Goal: Task Accomplishment & Management: Complete application form

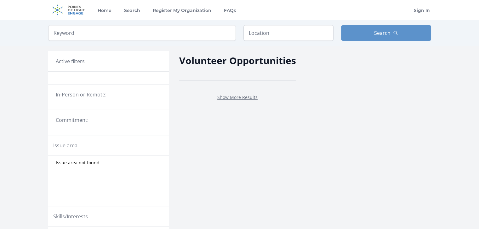
click at [91, 96] on legend "In-Person or Remote:" at bounding box center [109, 95] width 106 height 8
click at [226, 95] on link "Show More Results" at bounding box center [237, 97] width 40 height 6
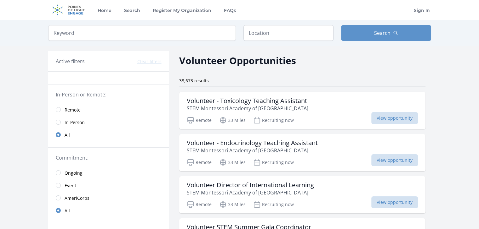
scroll to position [11, 0]
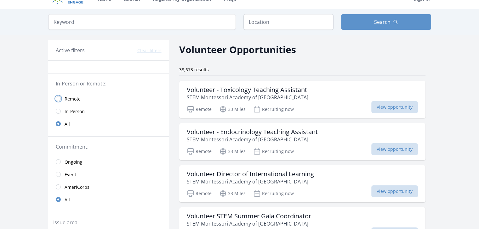
click at [58, 100] on input "radio" at bounding box center [58, 98] width 5 height 5
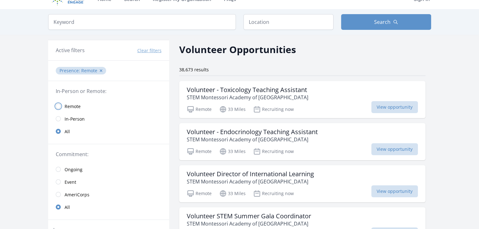
click at [59, 105] on input "radio" at bounding box center [58, 106] width 5 height 5
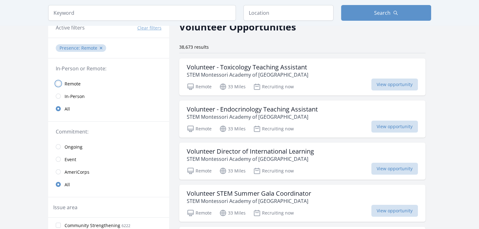
scroll to position [34, 0]
click at [59, 146] on input "radio" at bounding box center [58, 146] width 5 height 5
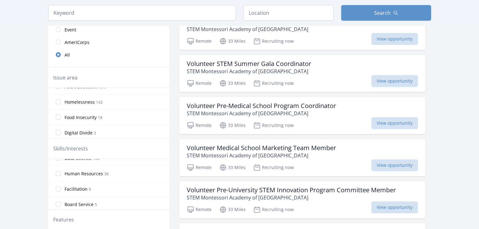
scroll to position [164, 0]
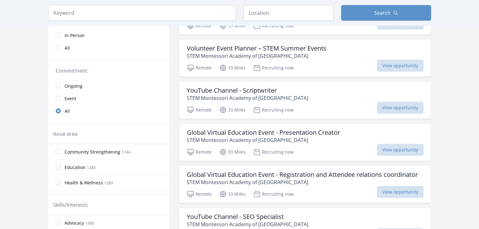
scroll to position [104, 0]
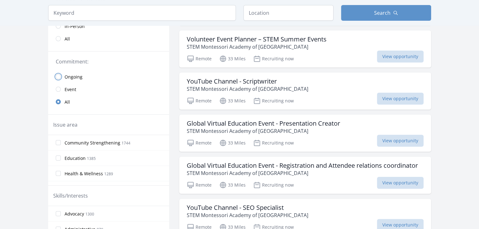
click at [59, 77] on input "radio" at bounding box center [58, 76] width 5 height 5
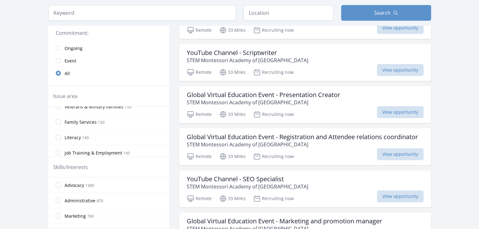
scroll to position [197, 0]
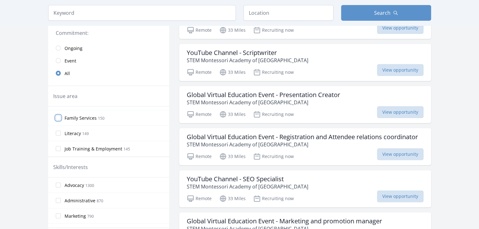
click at [59, 116] on input "Family Services 150" at bounding box center [58, 118] width 5 height 5
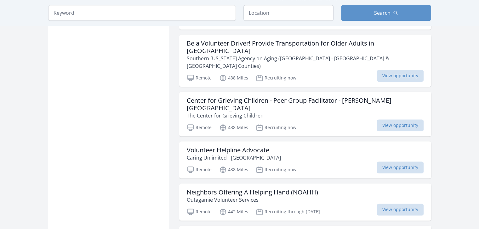
scroll to position [700, 0]
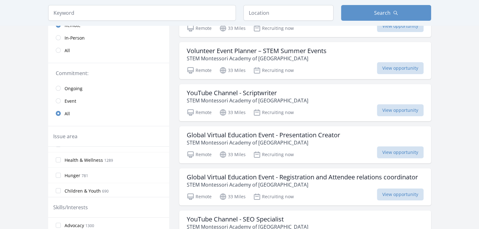
scroll to position [24, 0]
click at [59, 161] on input "Health & Wellness 1289" at bounding box center [58, 161] width 5 height 5
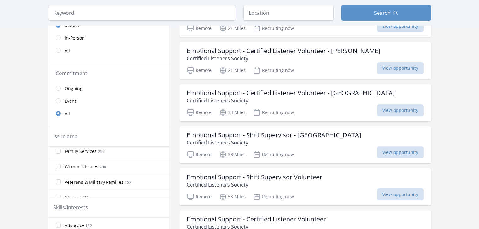
scroll to position [189, 0]
click at [58, 149] on input "Family Services 219" at bounding box center [58, 150] width 5 height 5
click at [58, 149] on label "Health & Wellness 1378" at bounding box center [108, 154] width 121 height 13
click at [58, 152] on input "Health & Wellness 1378" at bounding box center [58, 154] width 5 height 5
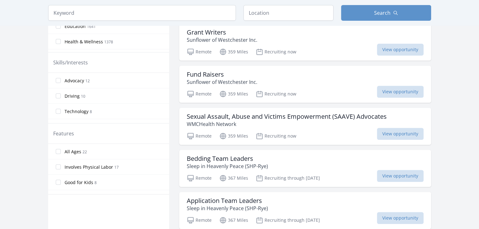
scroll to position [238, 0]
click at [389, 133] on span "View opportunity" at bounding box center [400, 134] width 47 height 12
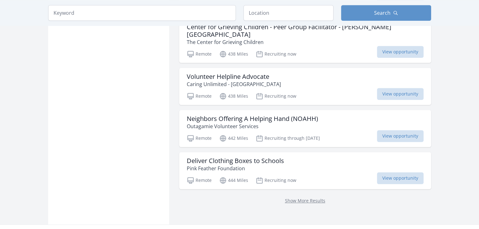
scroll to position [786, 0]
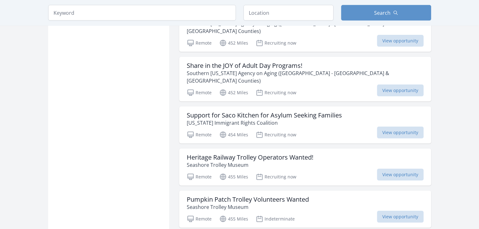
scroll to position [1493, 0]
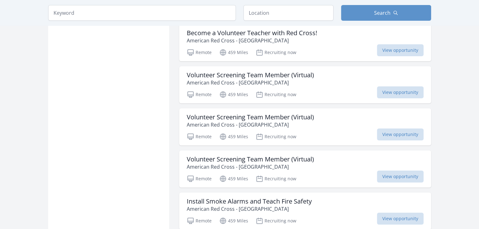
scroll to position [2285, 0]
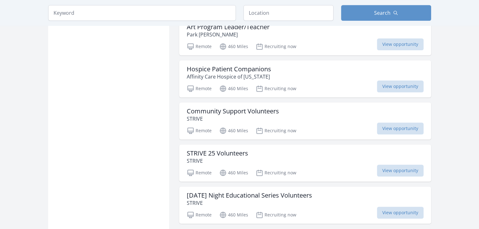
scroll to position [2705, 0]
click at [105, 15] on input "search" at bounding box center [142, 13] width 188 height 16
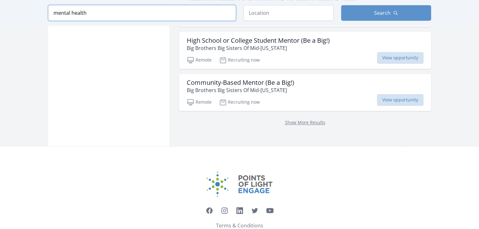
click button "submit" at bounding box center [0, 0] width 0 height 0
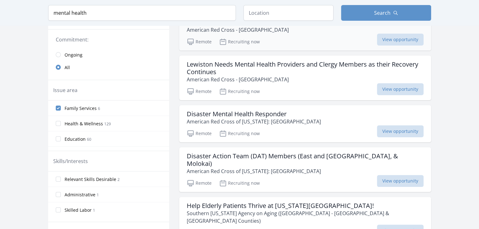
scroll to position [136, 0]
click at [116, 15] on input "mental health" at bounding box center [142, 13] width 188 height 16
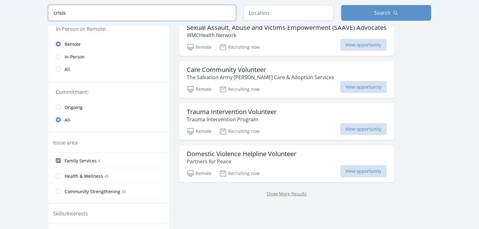
scroll to position [44, 0]
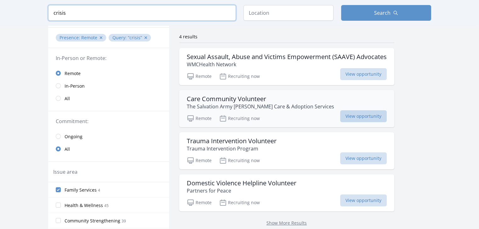
type input "crisis"
click at [361, 118] on span "View opportunity" at bounding box center [363, 116] width 47 height 12
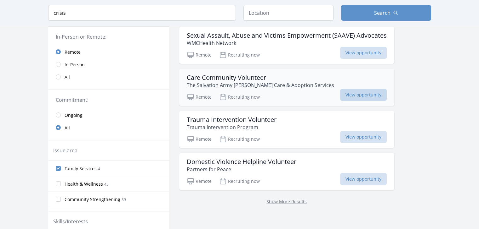
scroll to position [66, 0]
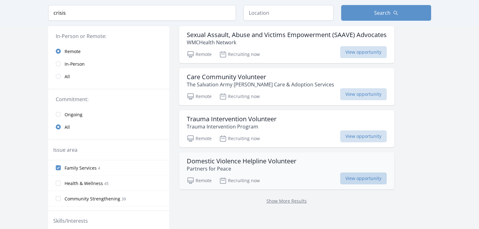
click at [349, 177] on span "View opportunity" at bounding box center [363, 179] width 47 height 12
click at [353, 135] on span "View opportunity" at bounding box center [363, 137] width 47 height 12
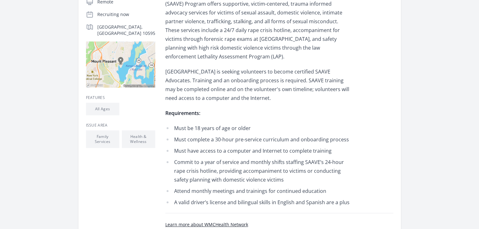
scroll to position [157, 0]
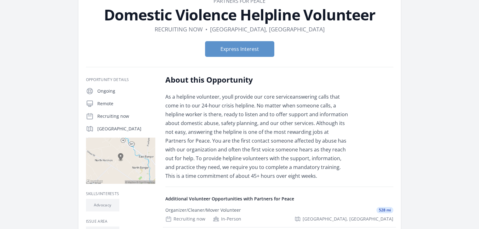
scroll to position [40, 0]
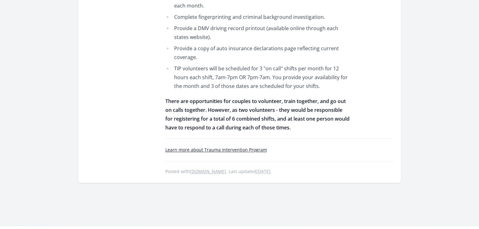
scroll to position [817, 0]
